Goal: Task Accomplishment & Management: Use online tool/utility

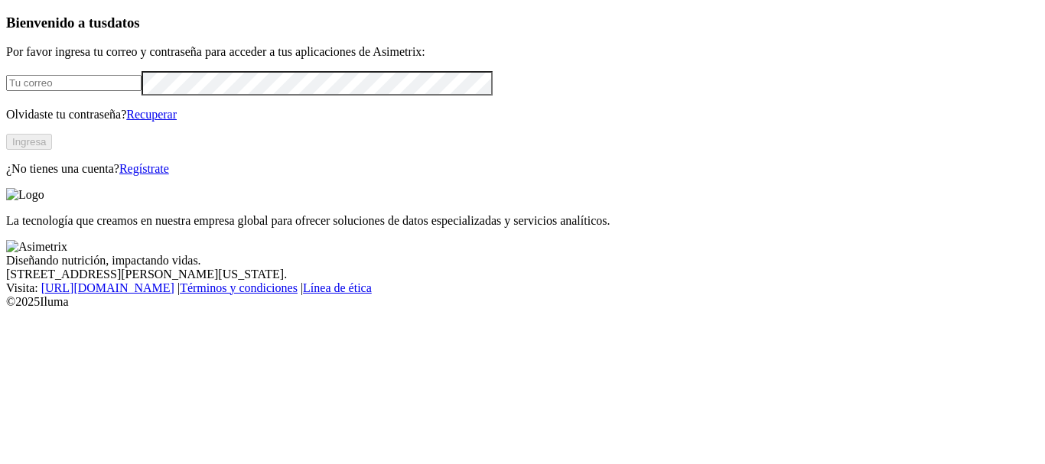
type input "[PERSON_NAME][EMAIL_ADDRESS][PERSON_NAME][DOMAIN_NAME]"
drag, startPoint x: 367, startPoint y: 230, endPoint x: 355, endPoint y: 232, distance: 11.6
click at [367, 176] on div "Bienvenido a tus datos Por favor ingresa tu correo y contraseña para acceder a …" at bounding box center [522, 95] width 1033 height 161
click at [52, 150] on button "Ingresa" at bounding box center [29, 142] width 46 height 16
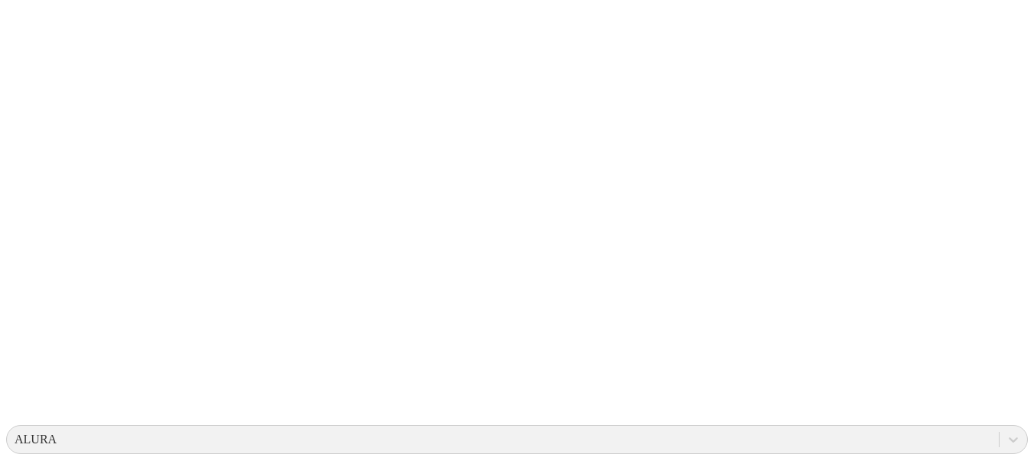
scroll to position [0, 0]
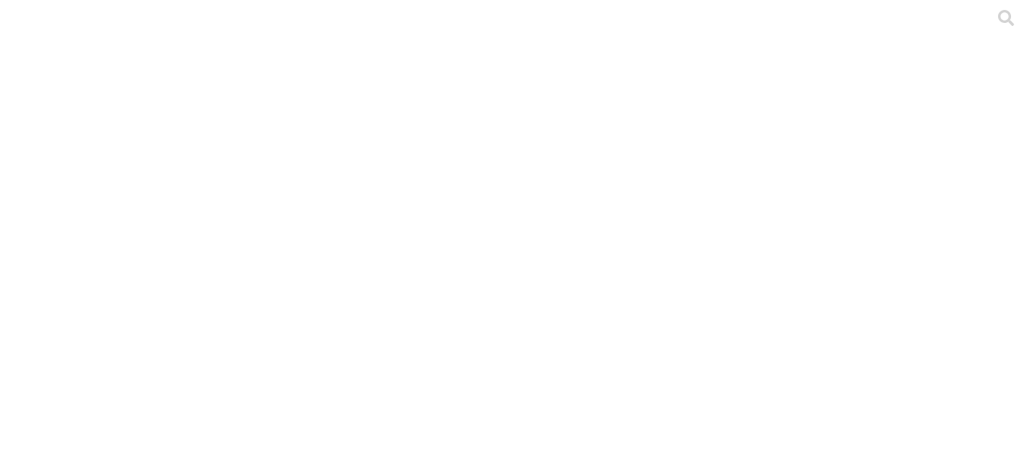
drag, startPoint x: 370, startPoint y: 60, endPoint x: 378, endPoint y: 59, distance: 8.5
